Goal: Navigation & Orientation: Find specific page/section

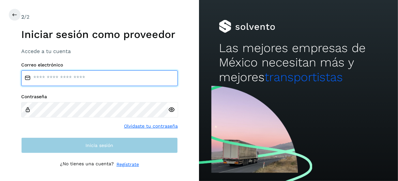
type input "**********"
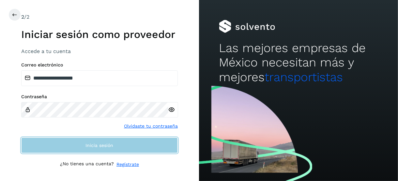
click at [109, 144] on span "Inicia sesión" at bounding box center [100, 145] width 28 height 5
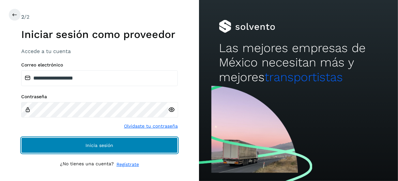
click at [110, 144] on span "Inicia sesión" at bounding box center [100, 145] width 28 height 5
click at [108, 143] on span "Inicia sesión" at bounding box center [100, 145] width 28 height 5
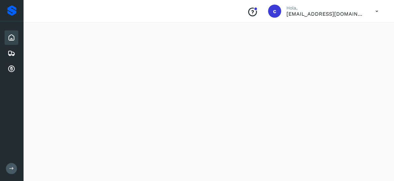
scroll to position [98, 0]
click at [8, 57] on icon at bounding box center [12, 53] width 8 height 8
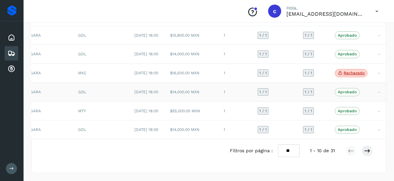
scroll to position [174, 0]
